Goal: Find specific page/section

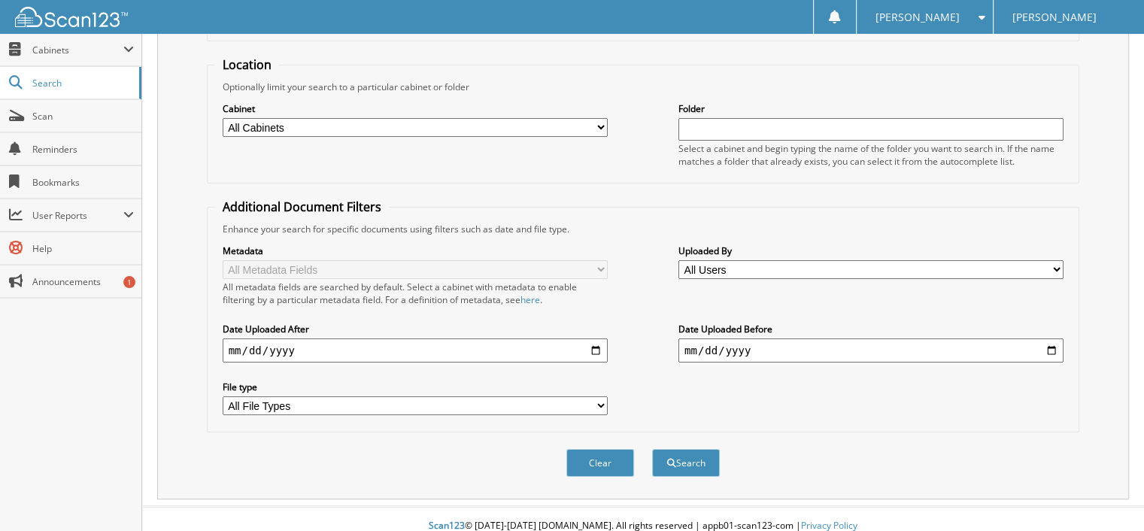
scroll to position [138, 0]
type input "30679"
click at [690, 451] on button "Search" at bounding box center [686, 462] width 68 height 28
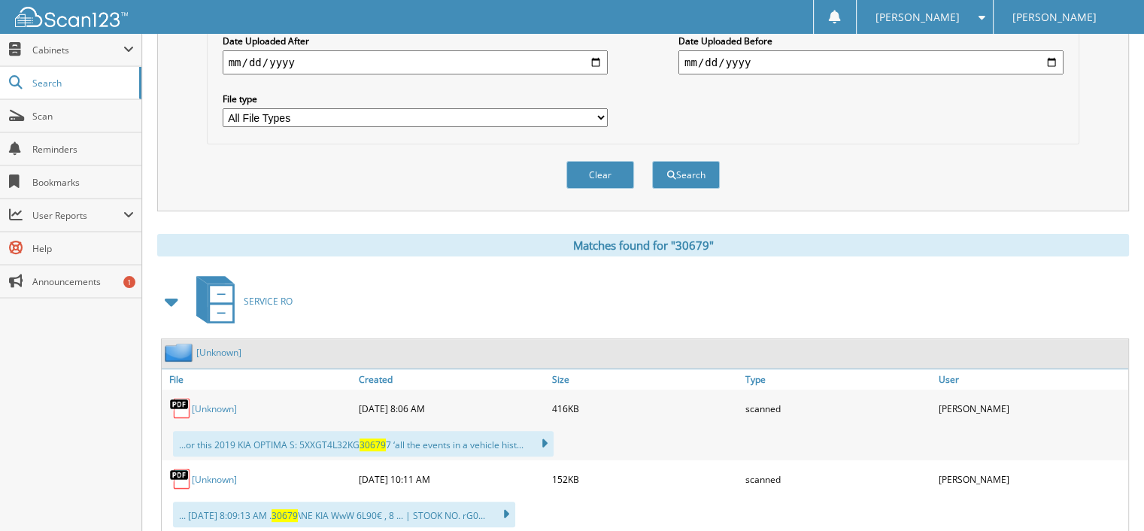
scroll to position [451, 0]
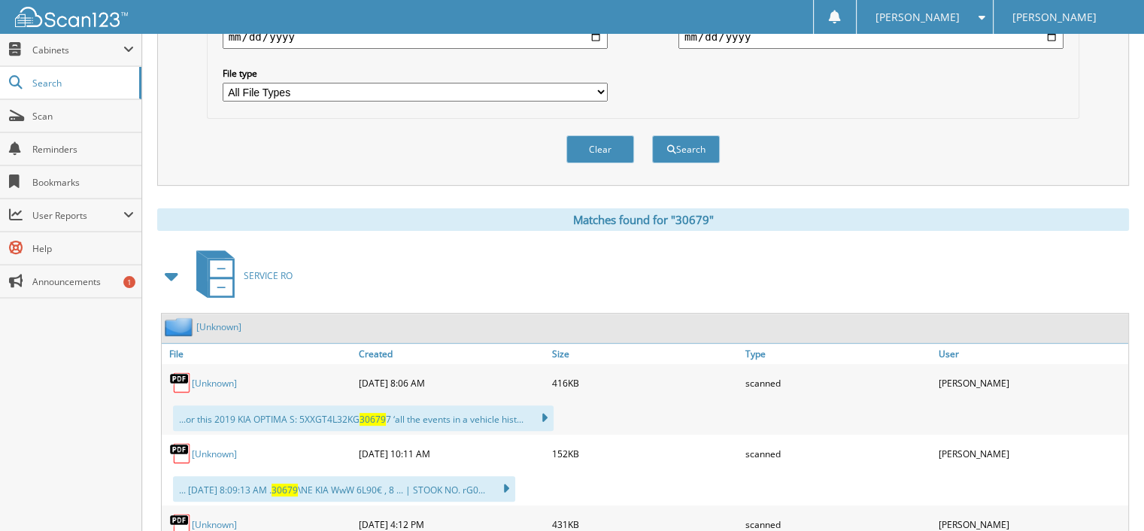
click at [208, 377] on link "[Unknown]" at bounding box center [214, 383] width 45 height 13
click at [211, 447] on link "[Unknown]" at bounding box center [214, 453] width 45 height 13
click at [89, 114] on span "Scan" at bounding box center [83, 116] width 102 height 13
